Goal: Navigation & Orientation: Find specific page/section

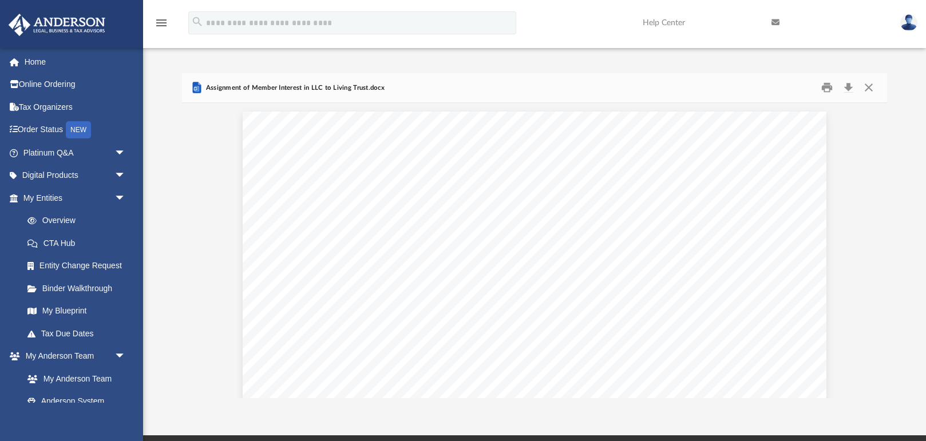
scroll to position [260, 705]
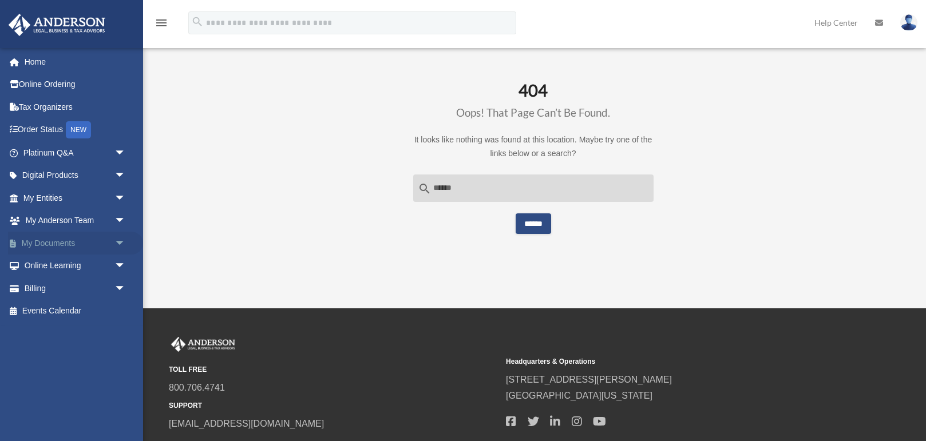
click at [90, 245] on link "My Documents arrow_drop_down" at bounding box center [75, 243] width 135 height 23
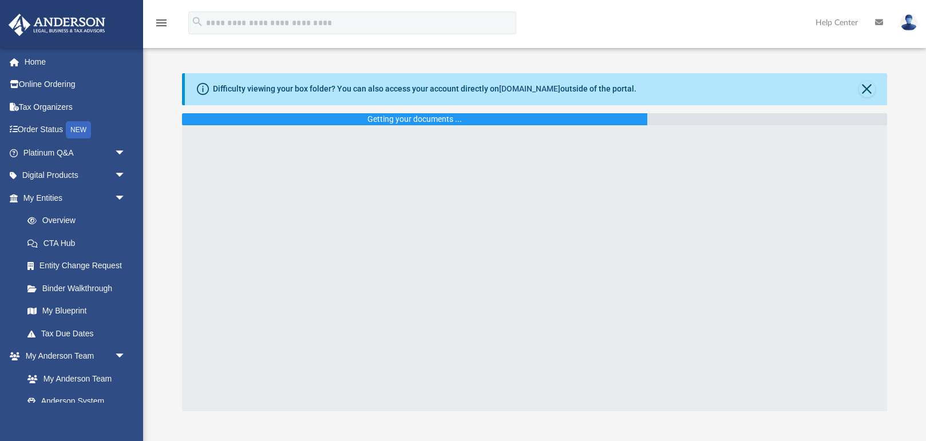
click at [543, 88] on link "[DOMAIN_NAME]" at bounding box center [529, 88] width 61 height 9
